Goal: Information Seeking & Learning: Understand process/instructions

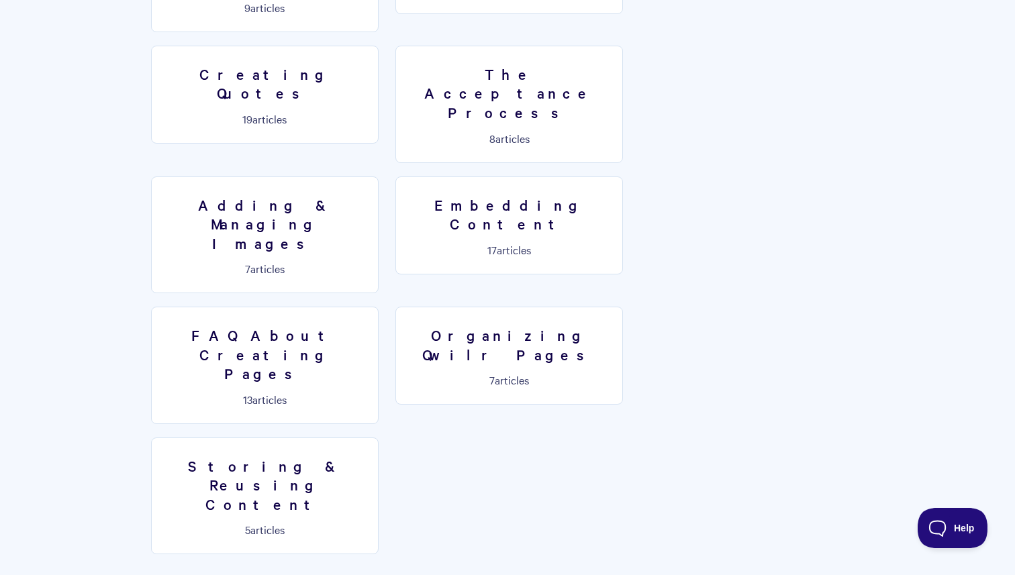
scroll to position [759, 0]
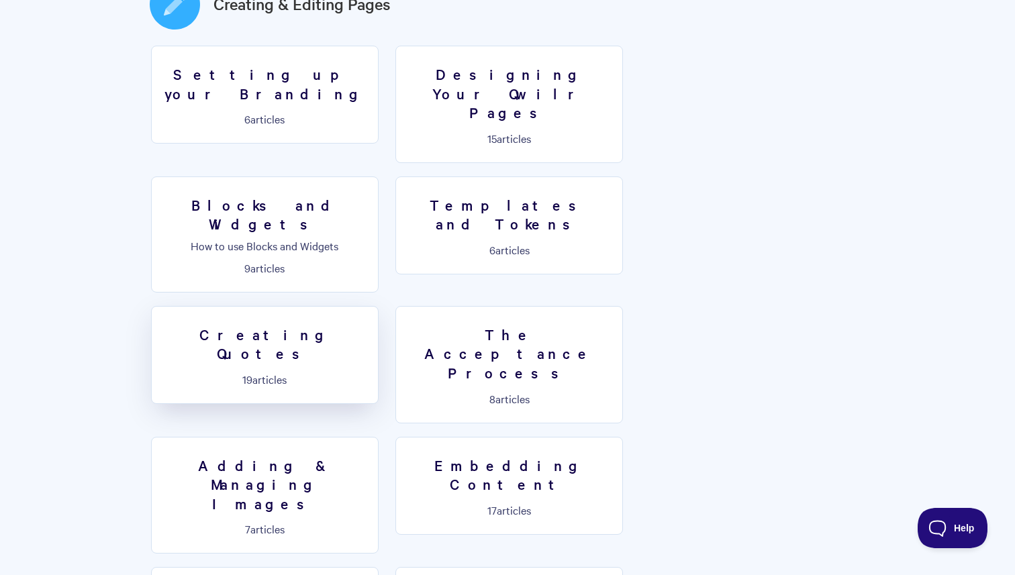
click at [379, 306] on link "Creating Quotes 19 articles" at bounding box center [265, 355] width 228 height 98
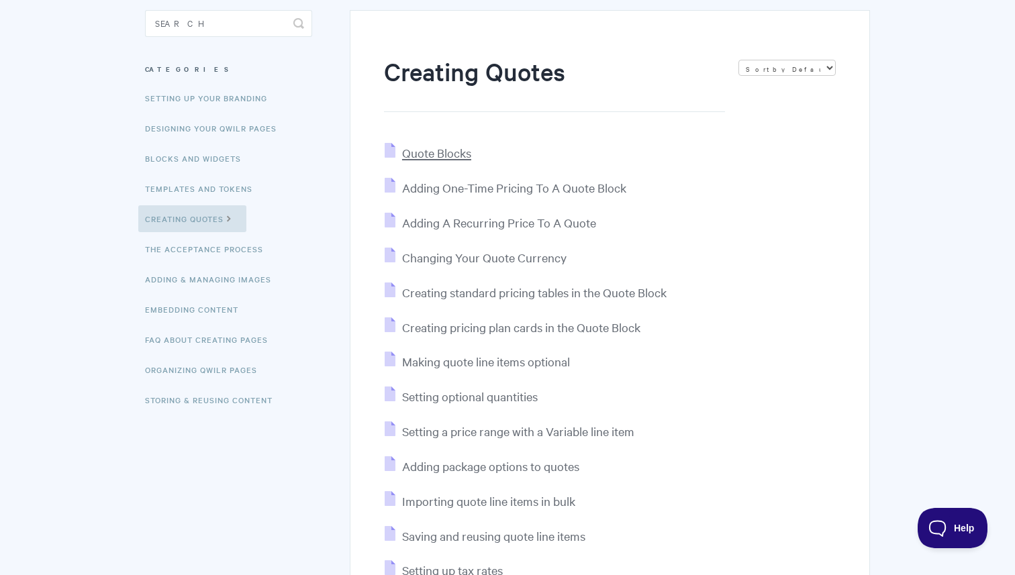
scroll to position [111, 0]
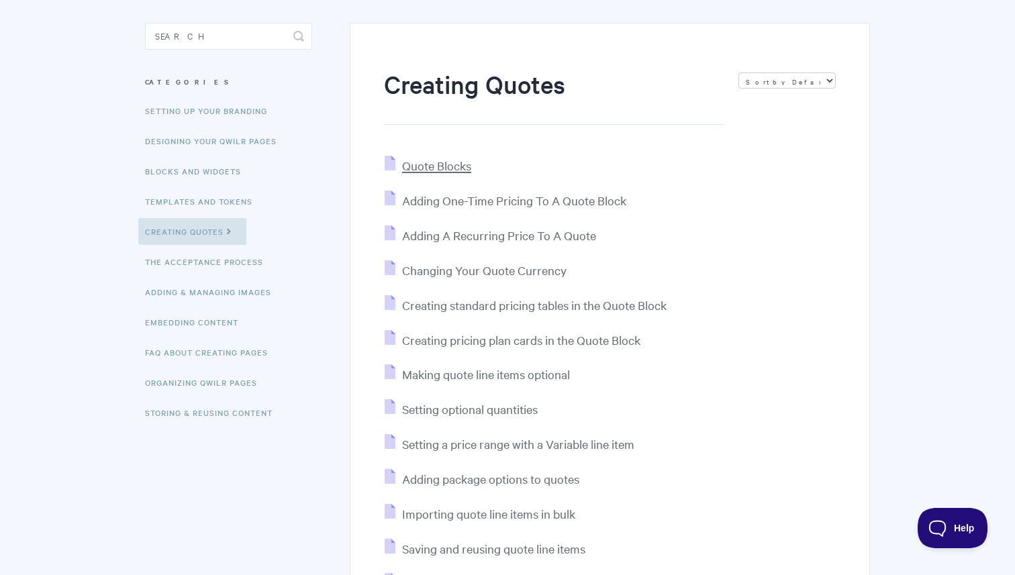
click at [451, 166] on span "Quote Blocks" at bounding box center [436, 165] width 69 height 15
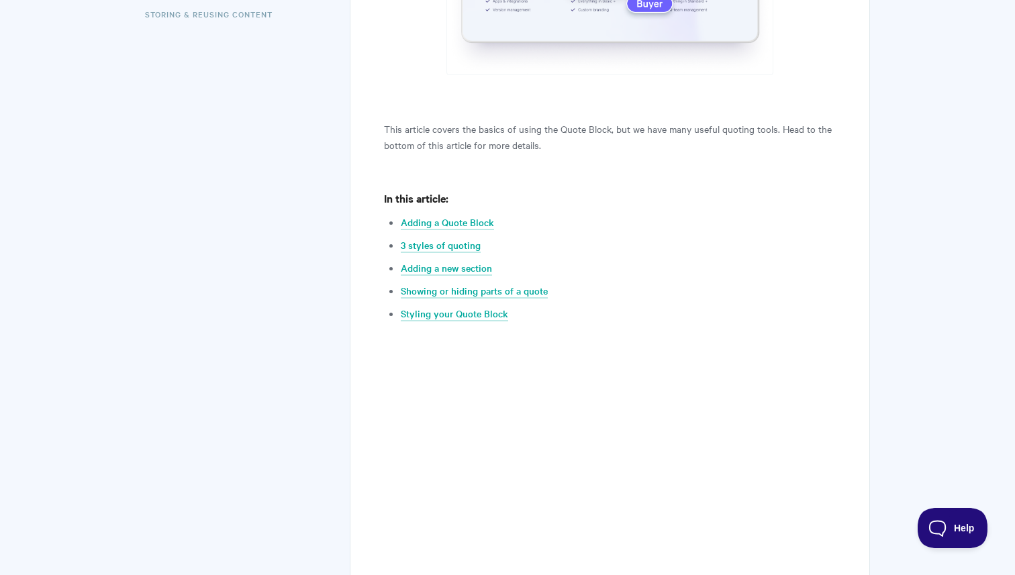
scroll to position [514, 0]
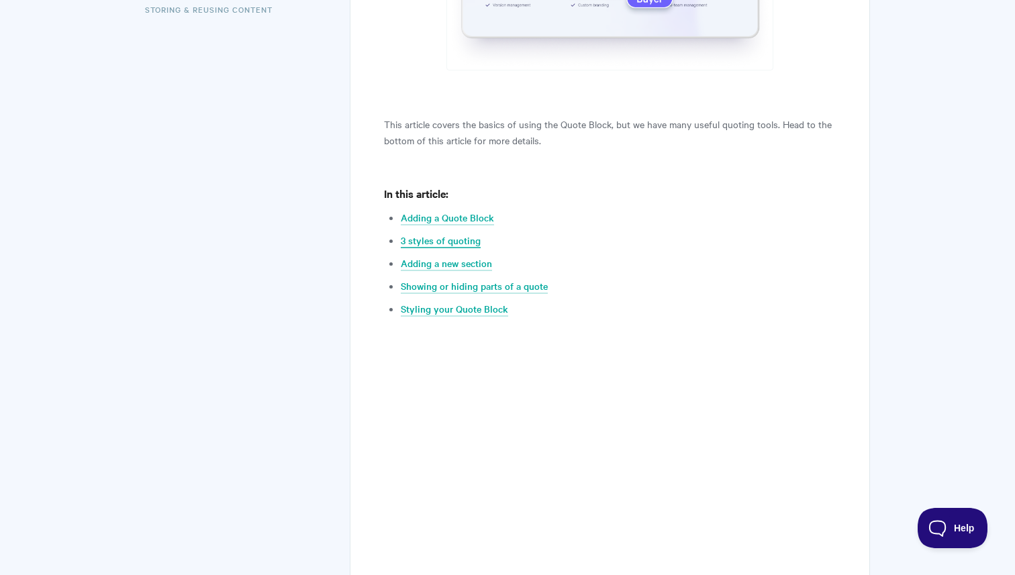
click at [422, 241] on link "3 styles of quoting" at bounding box center [441, 241] width 80 height 15
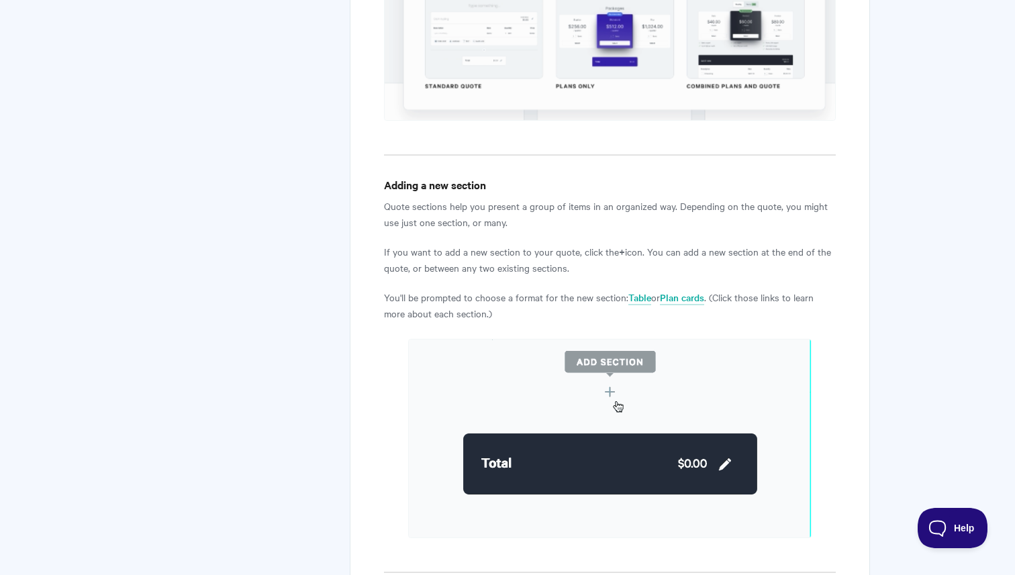
scroll to position [1931, 0]
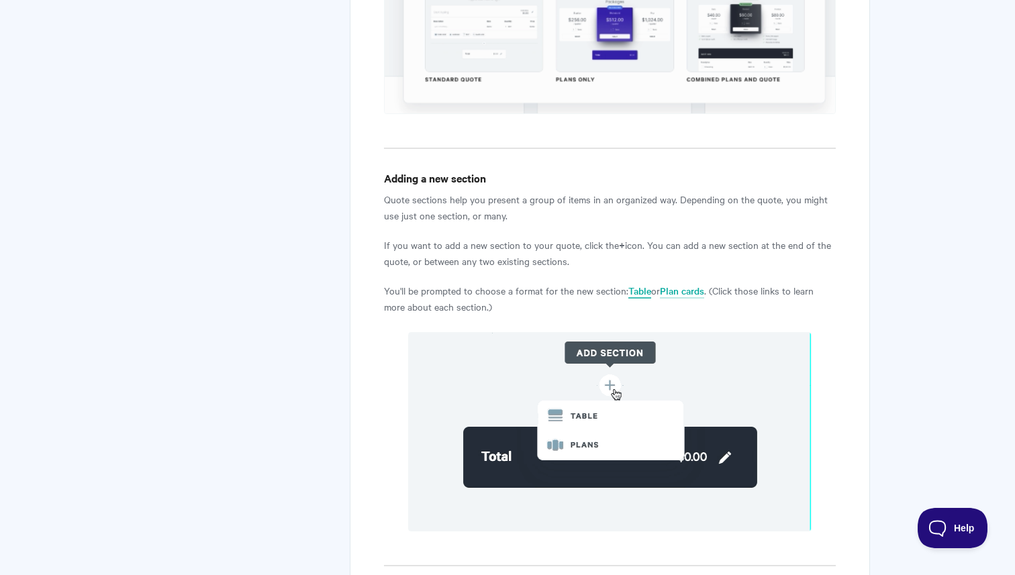
click at [643, 294] on link "Table" at bounding box center [640, 291] width 23 height 15
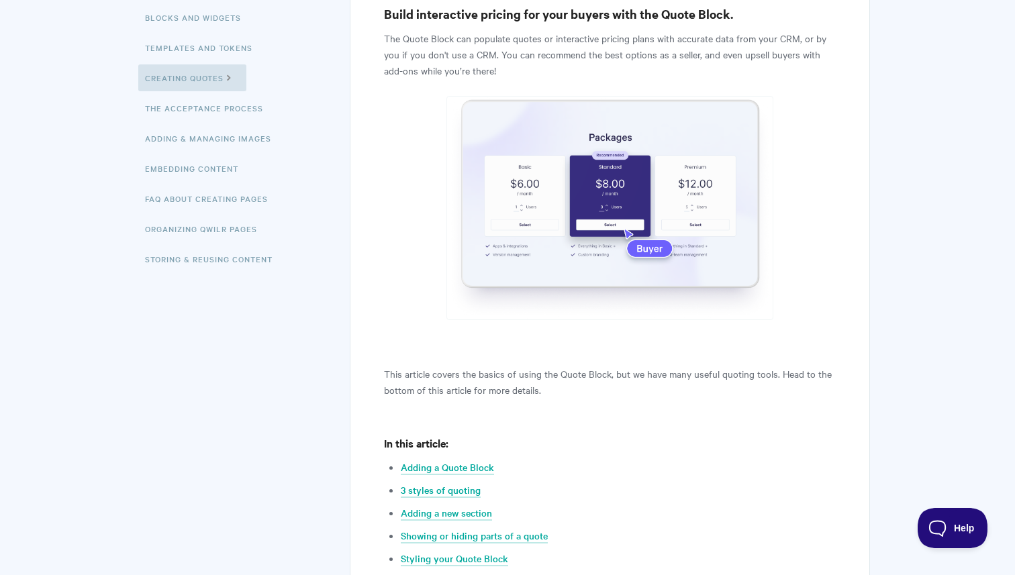
scroll to position [0, 0]
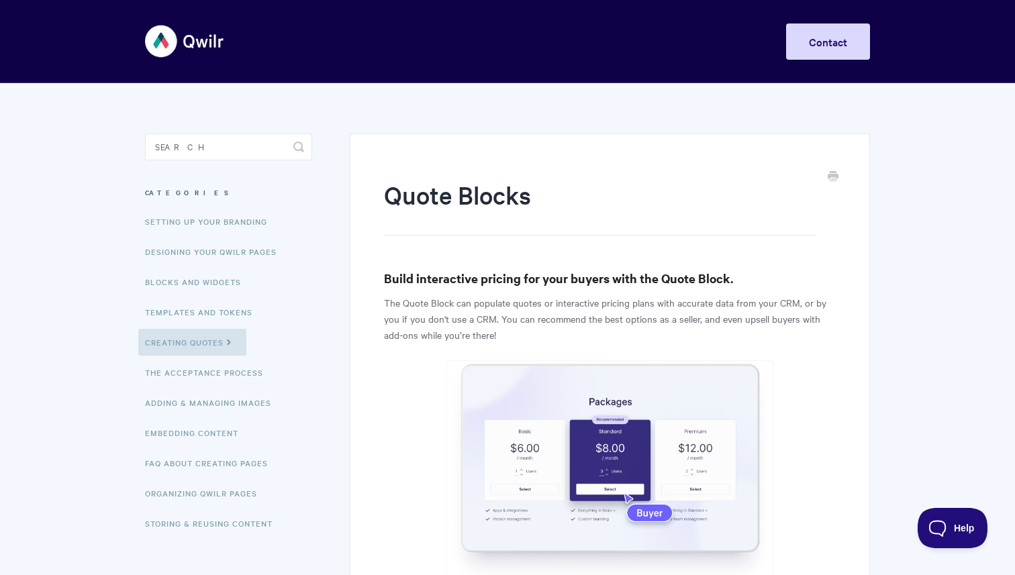
click at [192, 40] on img at bounding box center [185, 41] width 80 height 50
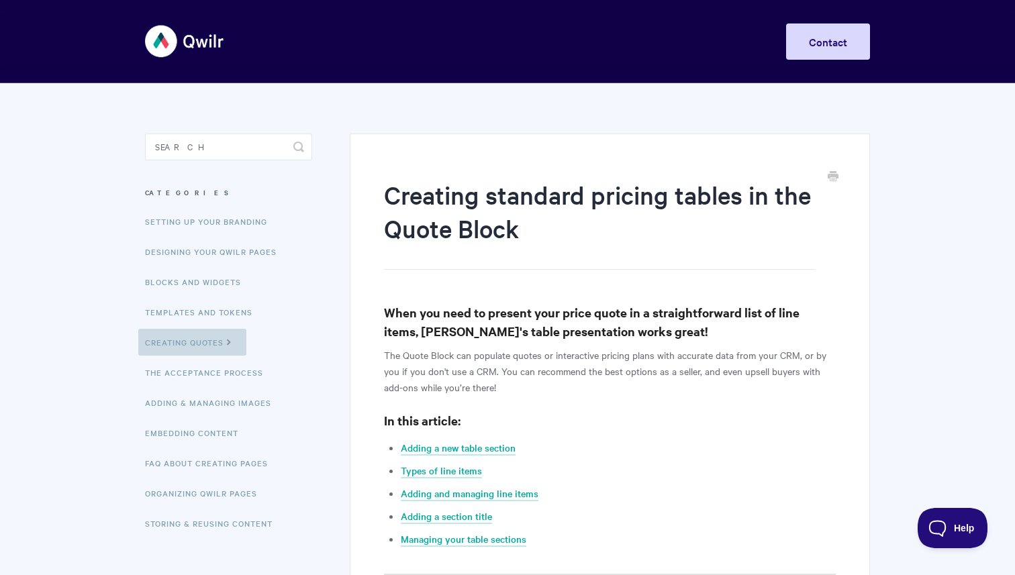
click at [191, 341] on link "Creating Quotes" at bounding box center [192, 342] width 108 height 27
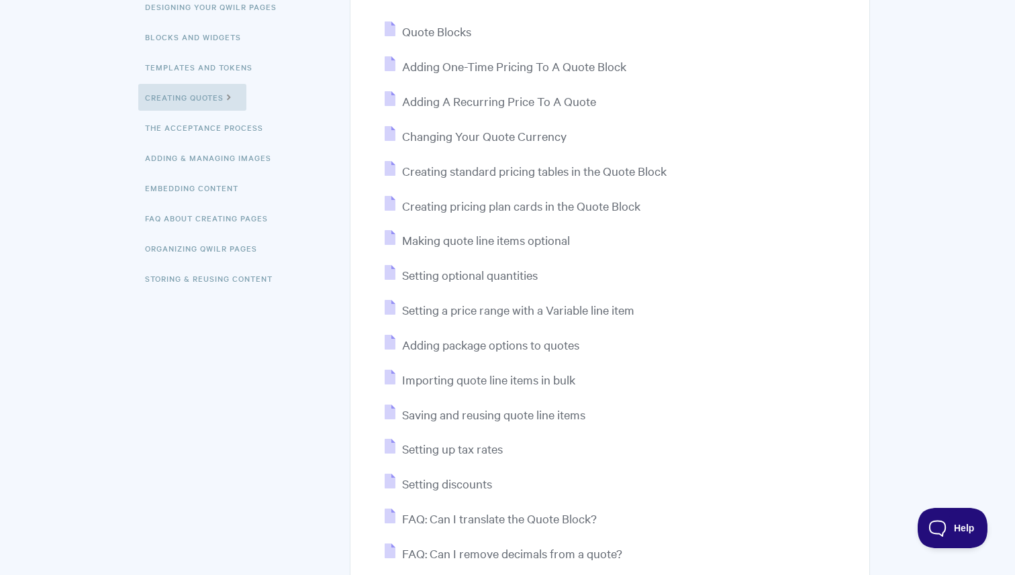
scroll to position [250, 0]
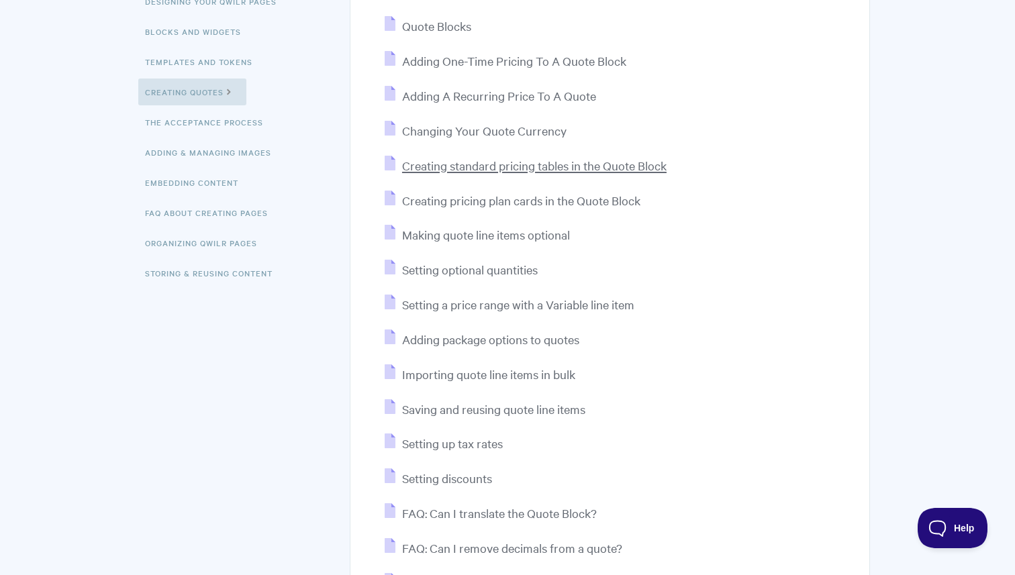
click at [540, 168] on span "Creating standard pricing tables in the Quote Block" at bounding box center [534, 165] width 265 height 15
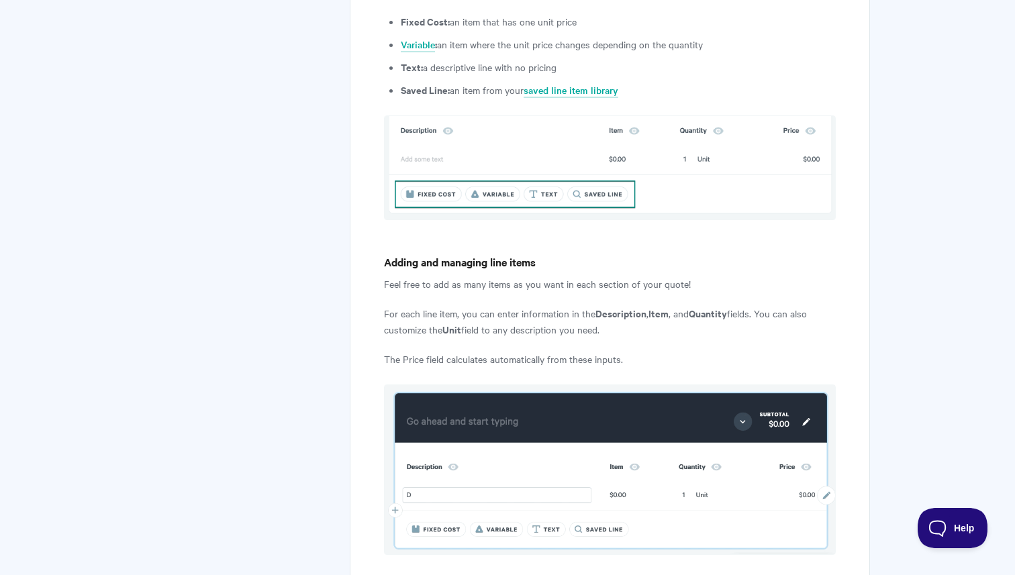
scroll to position [1205, 0]
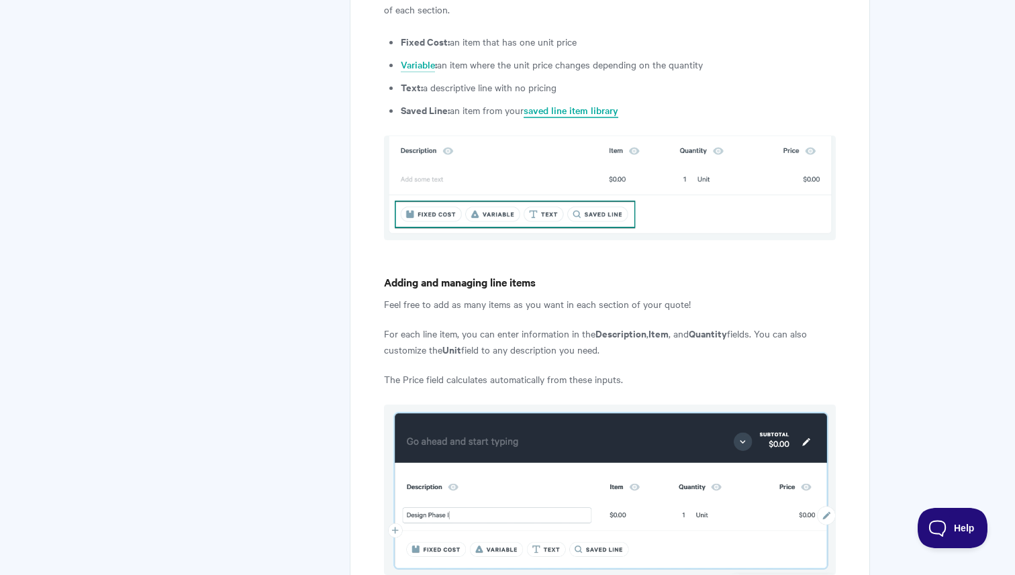
click at [594, 103] on link "saved line item library" at bounding box center [571, 110] width 95 height 15
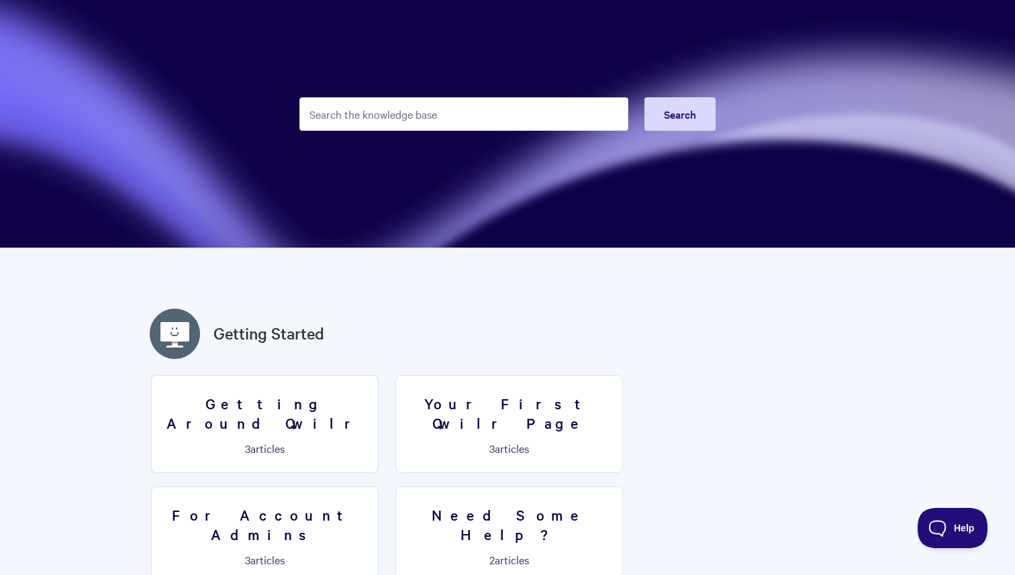
scroll to position [89, 0]
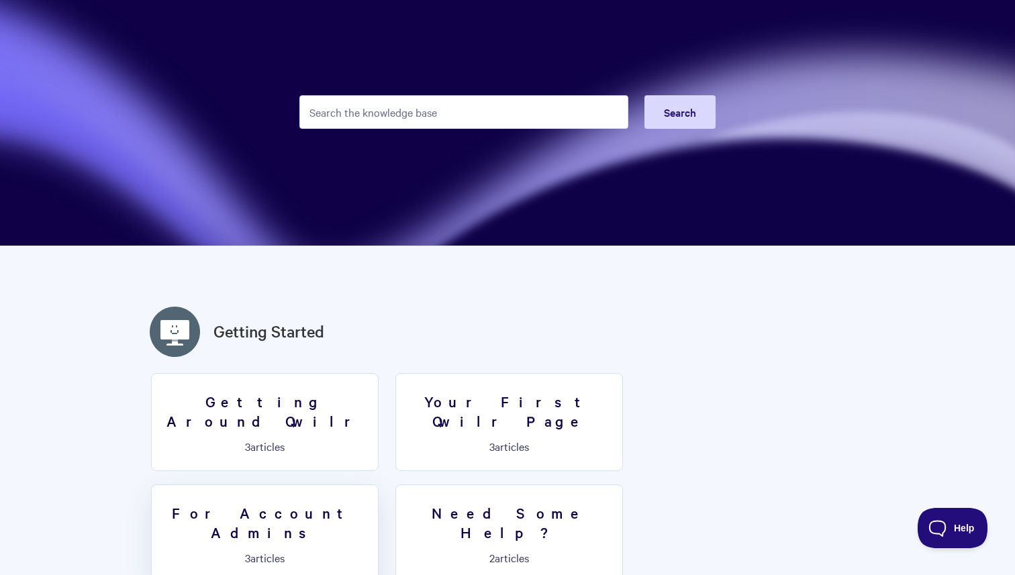
click at [370, 504] on h3 "For Account Admins" at bounding box center [265, 523] width 210 height 38
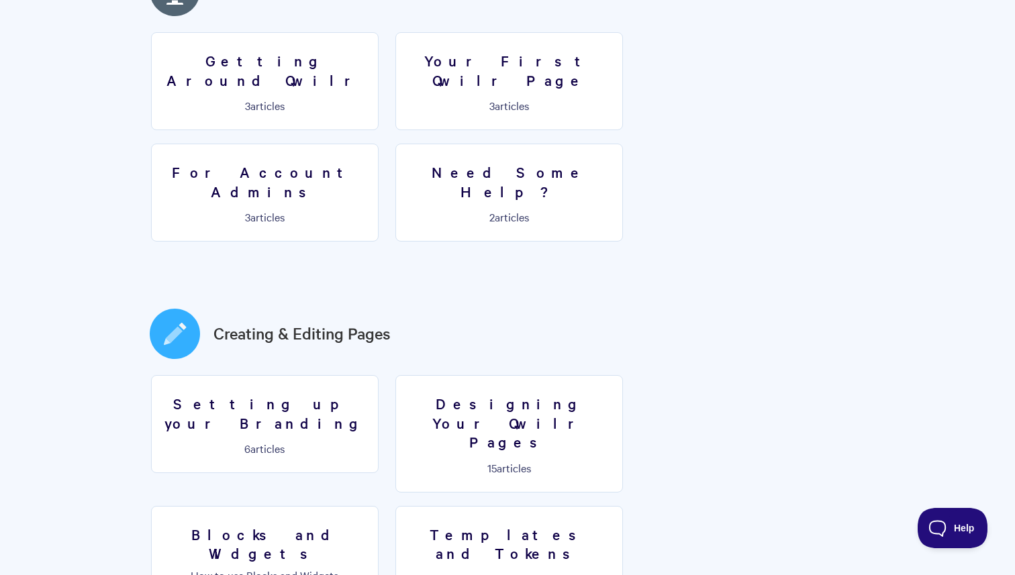
scroll to position [491, 0]
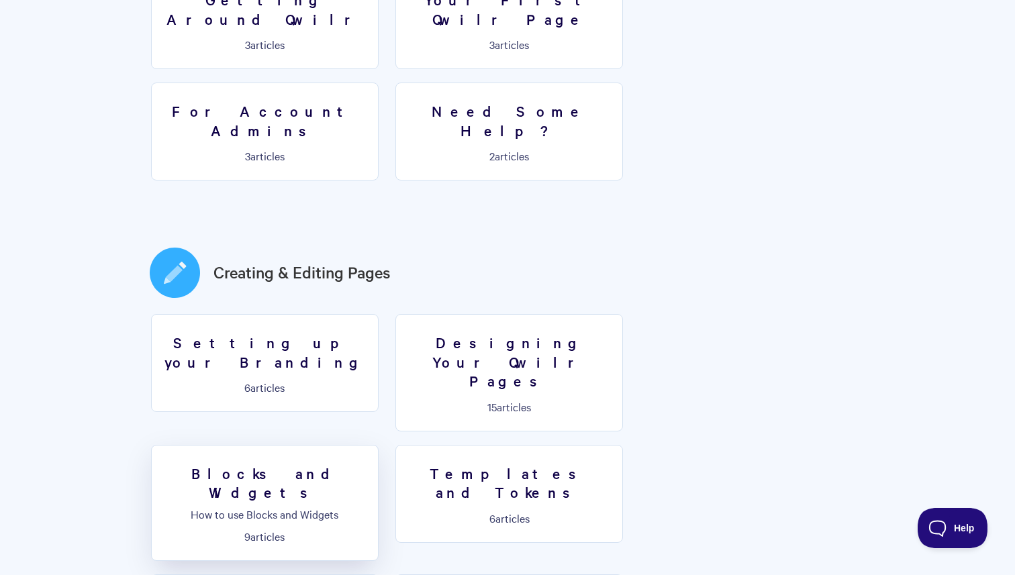
click at [370, 464] on h3 "Blocks and Widgets" at bounding box center [265, 483] width 210 height 38
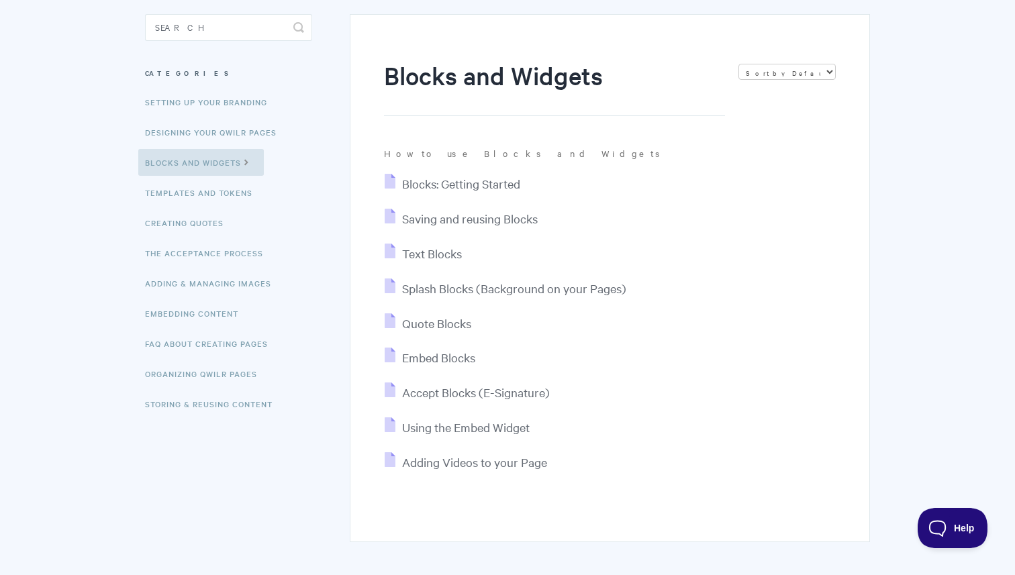
scroll to position [136, 0]
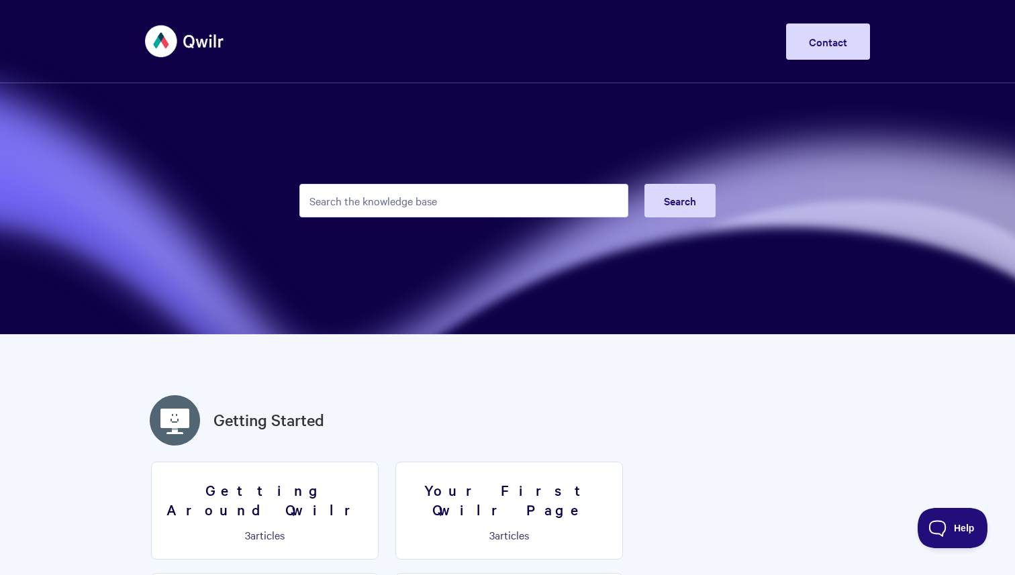
click at [159, 54] on img at bounding box center [185, 41] width 80 height 50
click at [172, 36] on img at bounding box center [185, 41] width 80 height 50
